Goal: Transaction & Acquisition: Download file/media

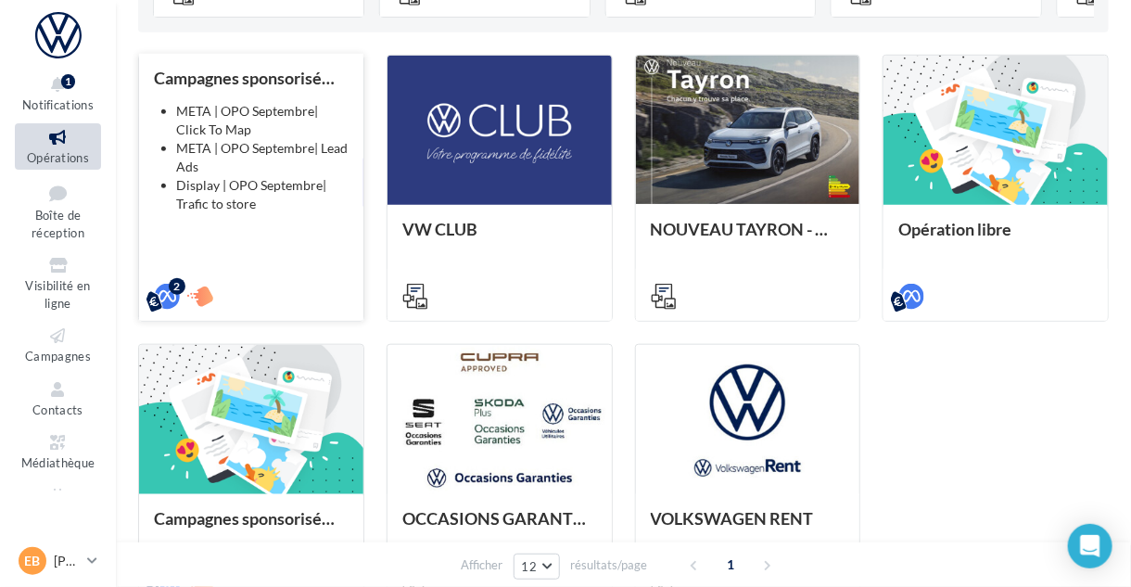
scroll to position [519, 0]
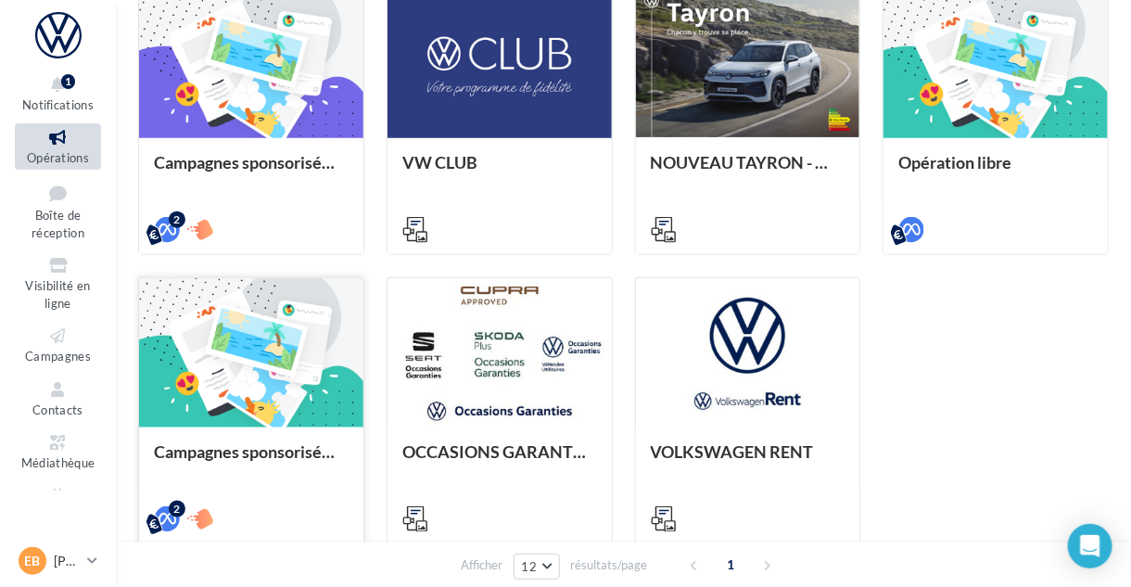
click at [217, 293] on div at bounding box center [251, 353] width 224 height 151
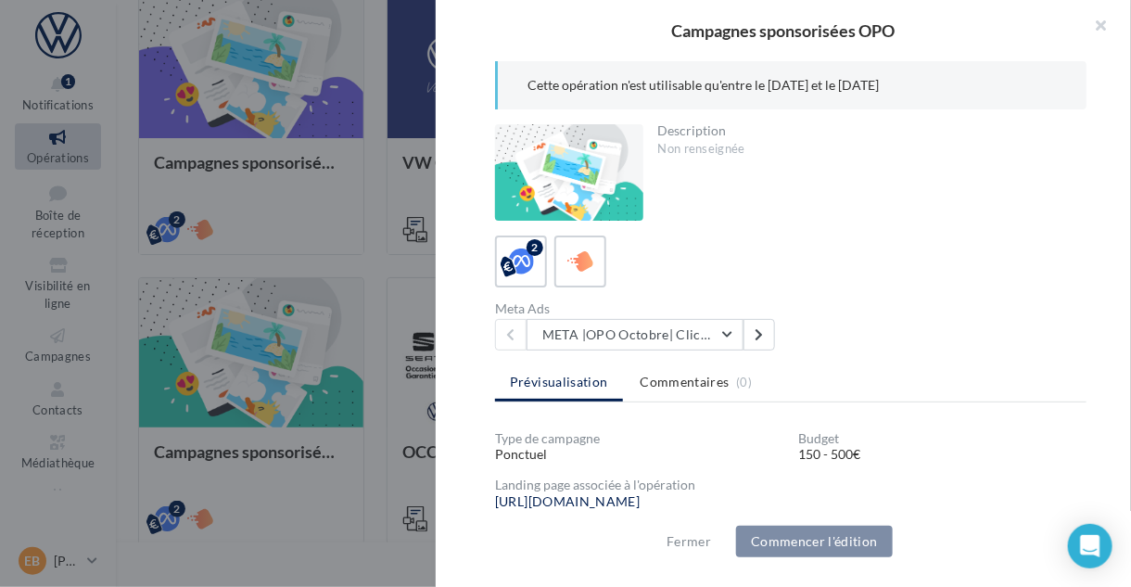
click at [219, 287] on div at bounding box center [565, 293] width 1131 height 587
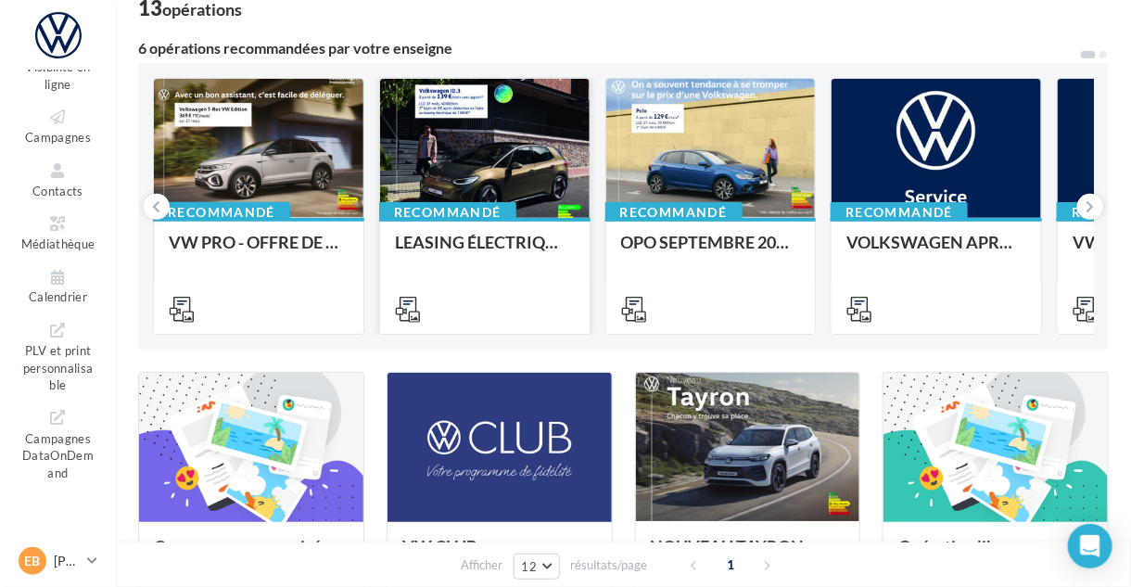
scroll to position [110, 0]
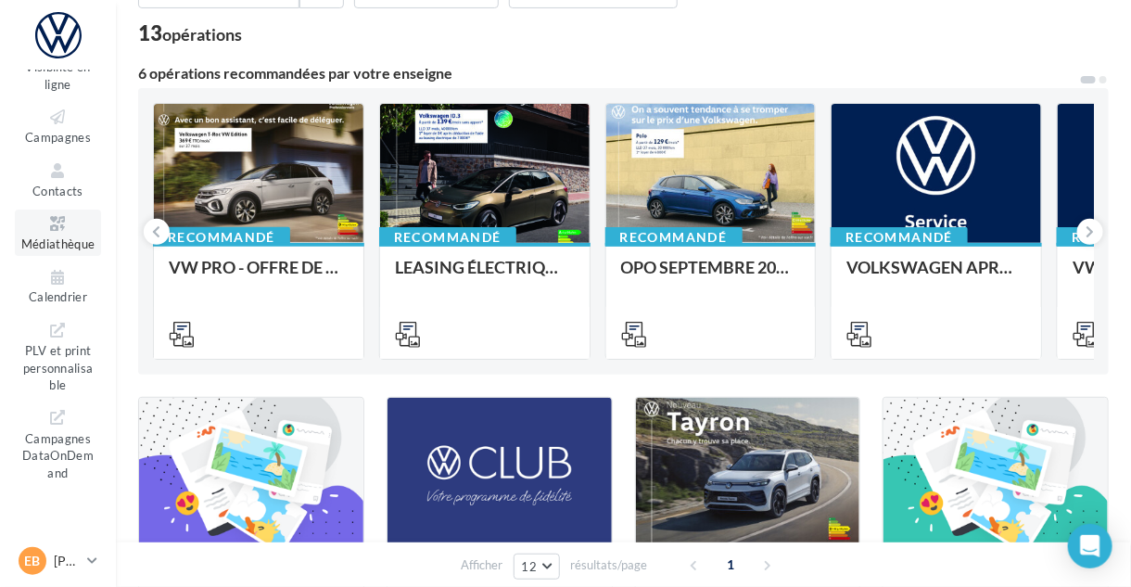
click at [44, 230] on icon at bounding box center [57, 223] width 75 height 21
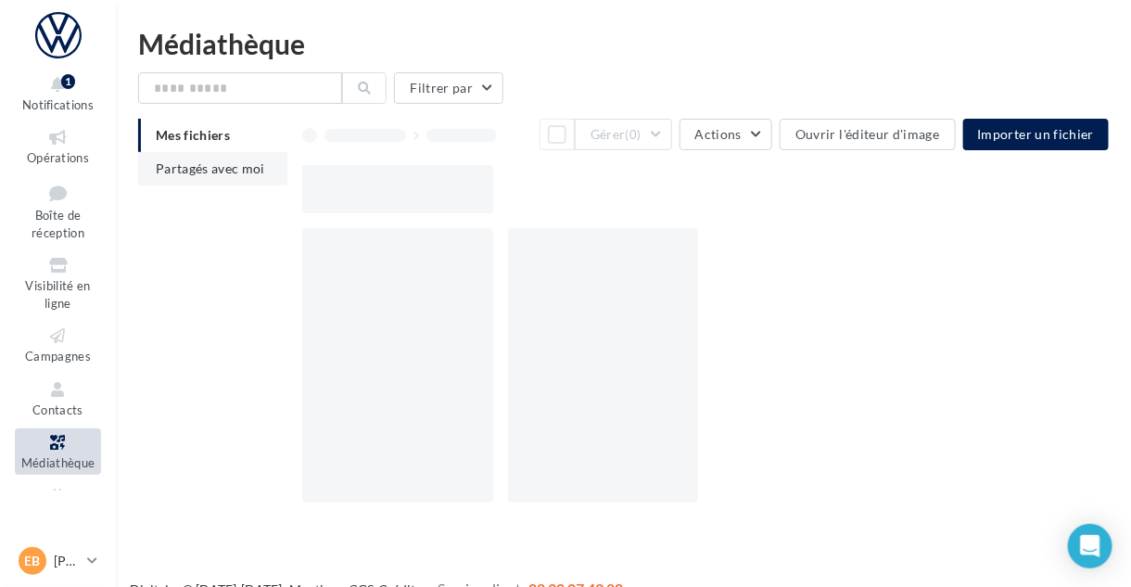
click at [228, 177] on li "Partagés avec moi" at bounding box center [212, 168] width 149 height 33
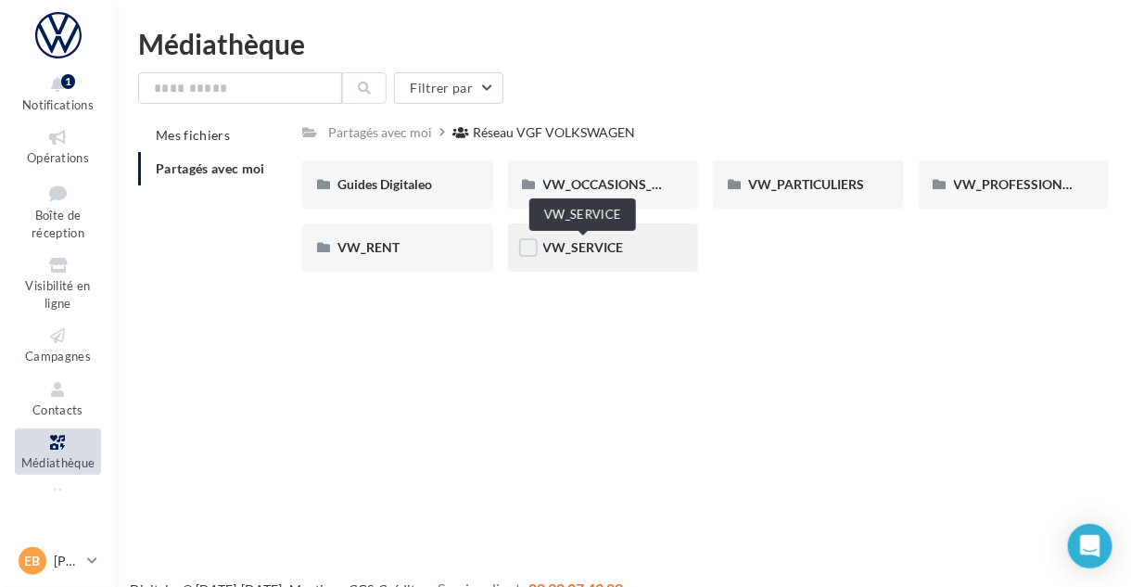
click at [559, 247] on span "VW_SERVICE" at bounding box center [583, 247] width 81 height 16
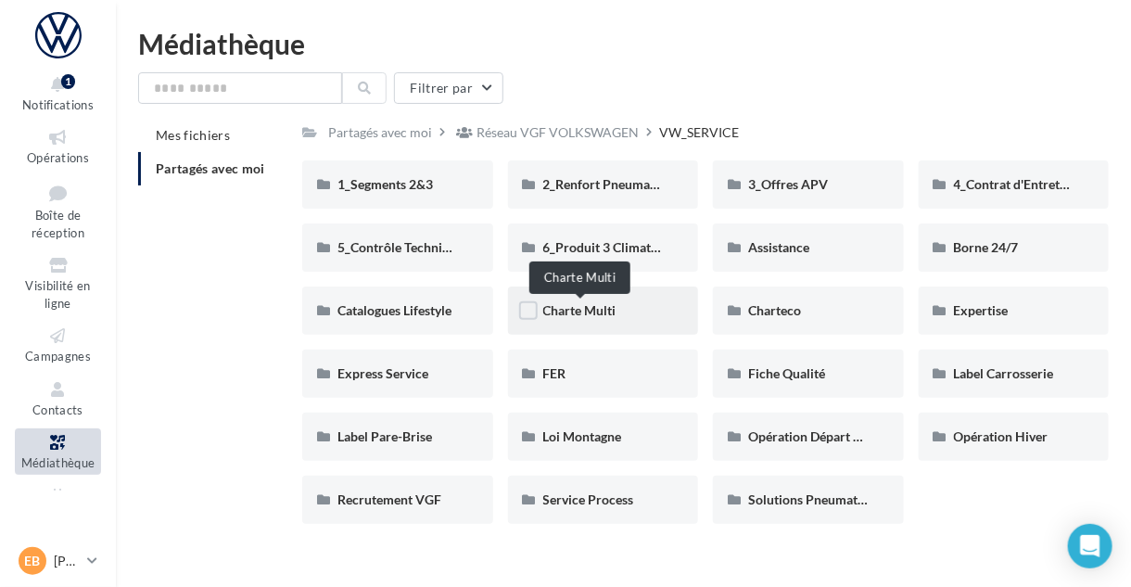
click at [571, 309] on span "Charte Multi" at bounding box center [579, 310] width 73 height 16
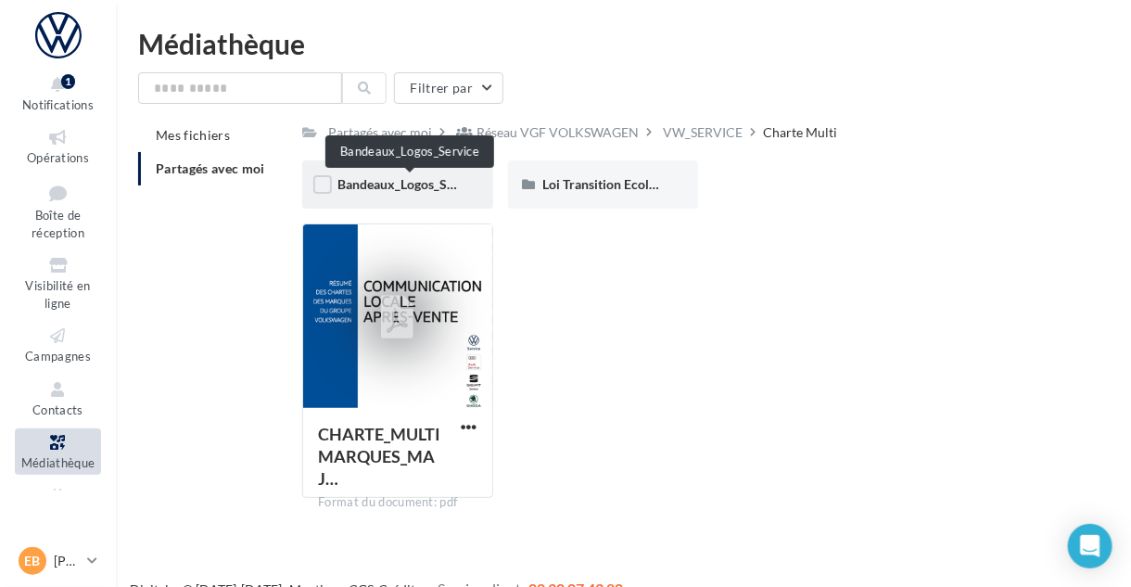
click at [379, 187] on span "Bandeaux_Logos_Service" at bounding box center [410, 184] width 145 height 16
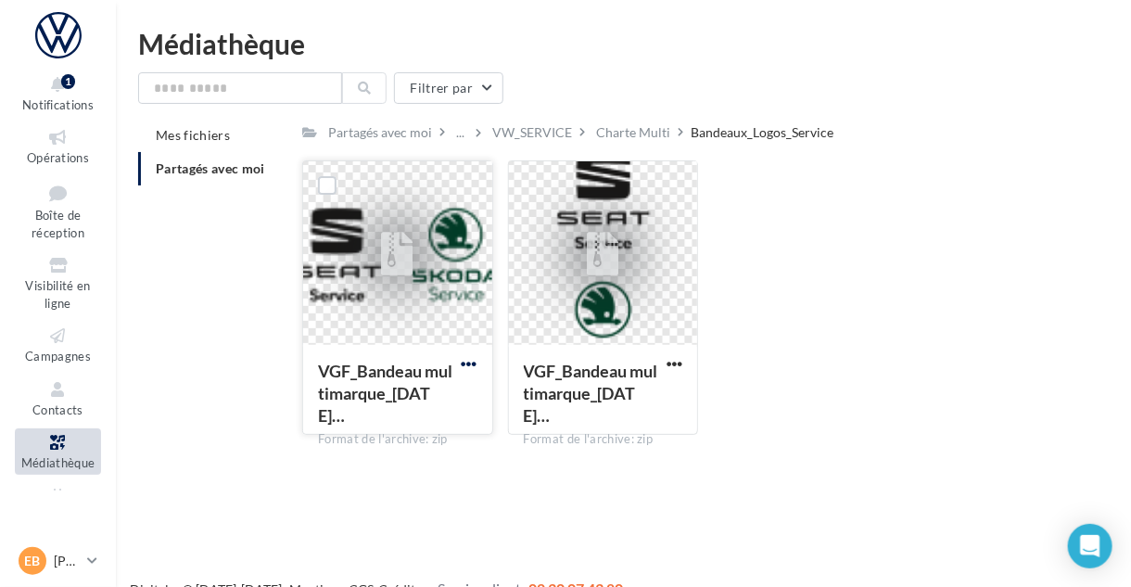
click at [465, 363] on span "button" at bounding box center [470, 364] width 16 height 16
click at [439, 403] on button "Télécharger" at bounding box center [388, 400] width 185 height 48
